Goal: Transaction & Acquisition: Purchase product/service

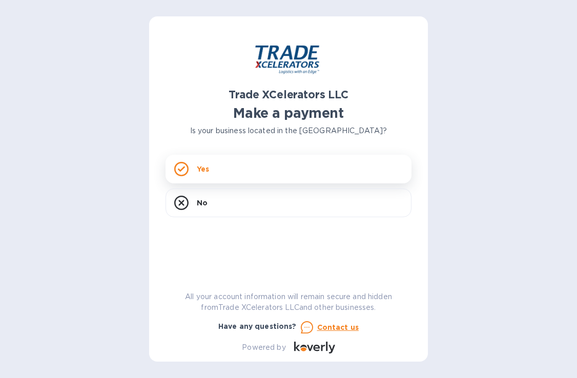
click at [227, 167] on div "Yes" at bounding box center [289, 169] width 246 height 29
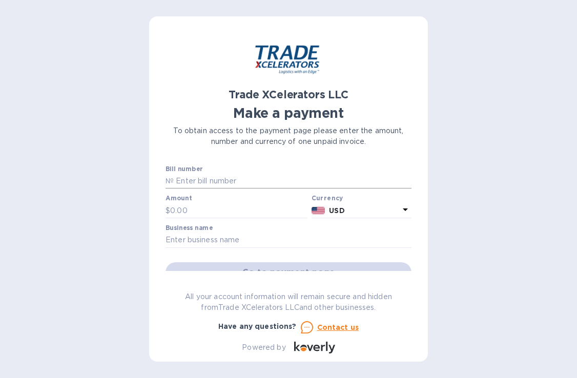
click at [194, 186] on input "text" at bounding box center [293, 181] width 238 height 15
type input "7506597-1"
click at [203, 209] on input "text" at bounding box center [238, 210] width 137 height 15
type input "5,820.13"
click at [213, 244] on input "text" at bounding box center [289, 240] width 246 height 15
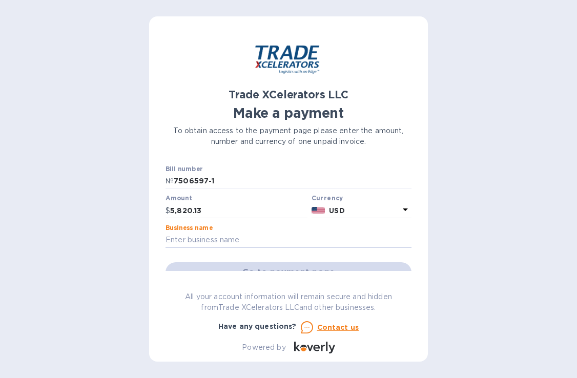
type input "Busy [PERSON_NAME], LLC"
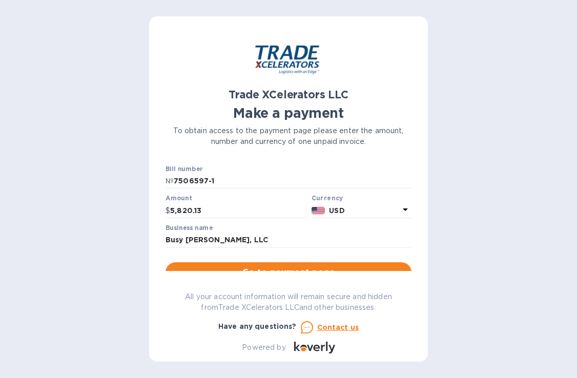
click at [151, 261] on div "Trade XCelerators LLC Make a payment To obtain access to the payment page pleas…" at bounding box center [288, 188] width 279 height 345
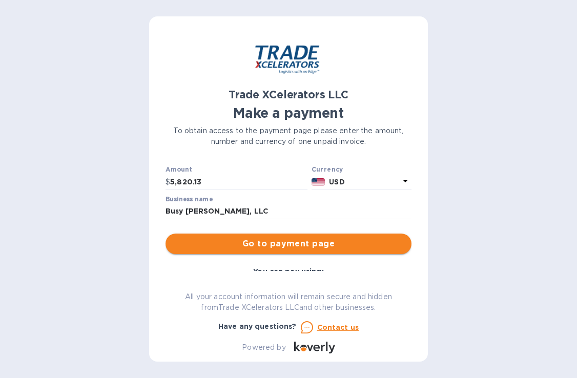
scroll to position [28, 0]
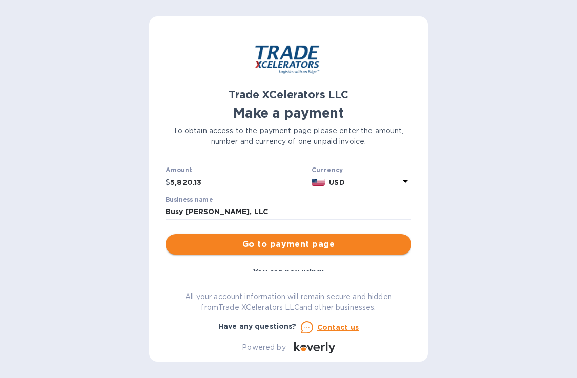
click at [285, 240] on span "Go to payment page" at bounding box center [289, 244] width 230 height 12
